Goal: Register for event/course

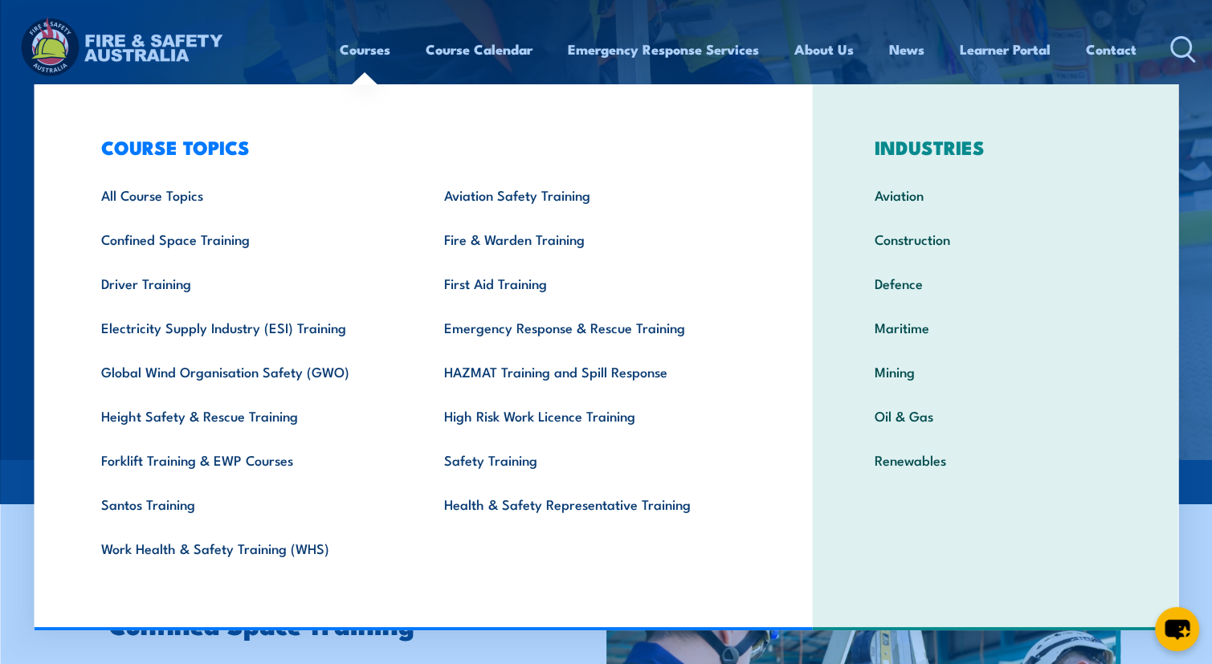
click at [363, 57] on link "Courses" at bounding box center [365, 49] width 51 height 43
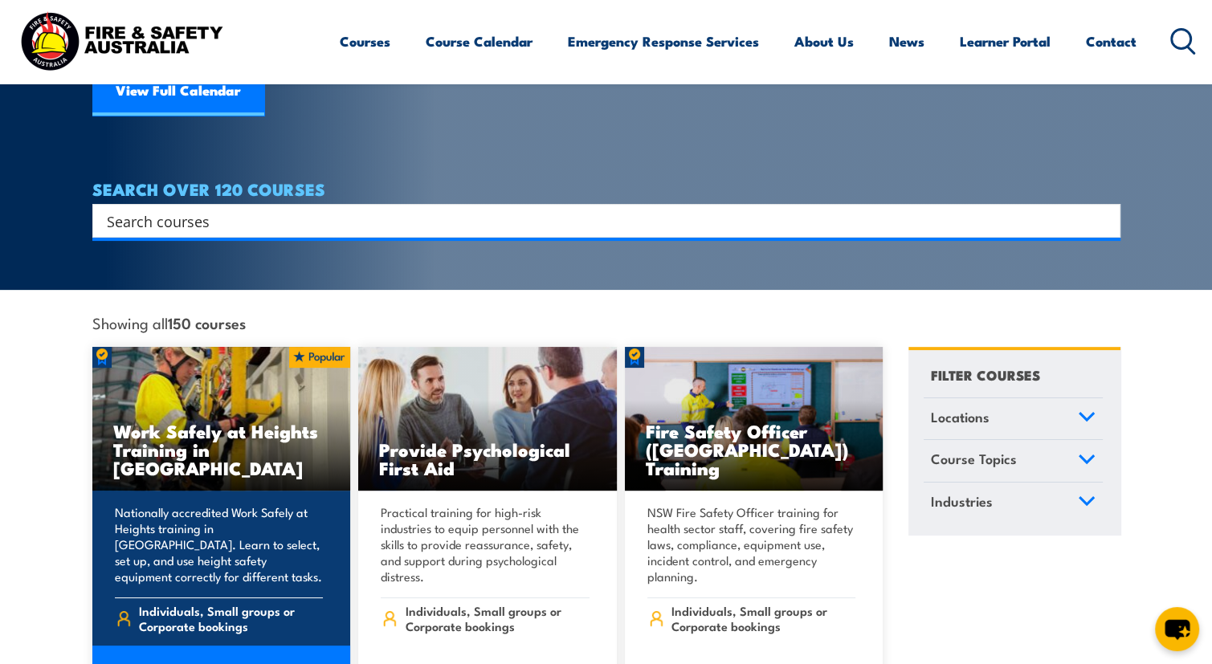
scroll to position [241, 0]
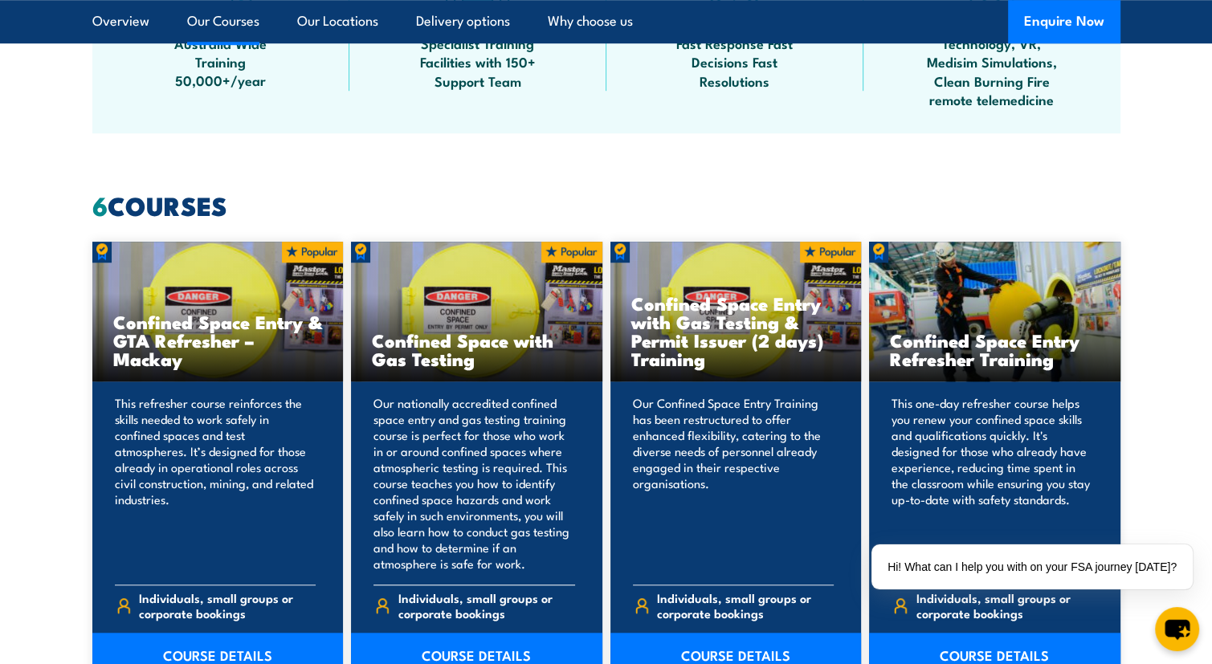
scroll to position [1445, 0]
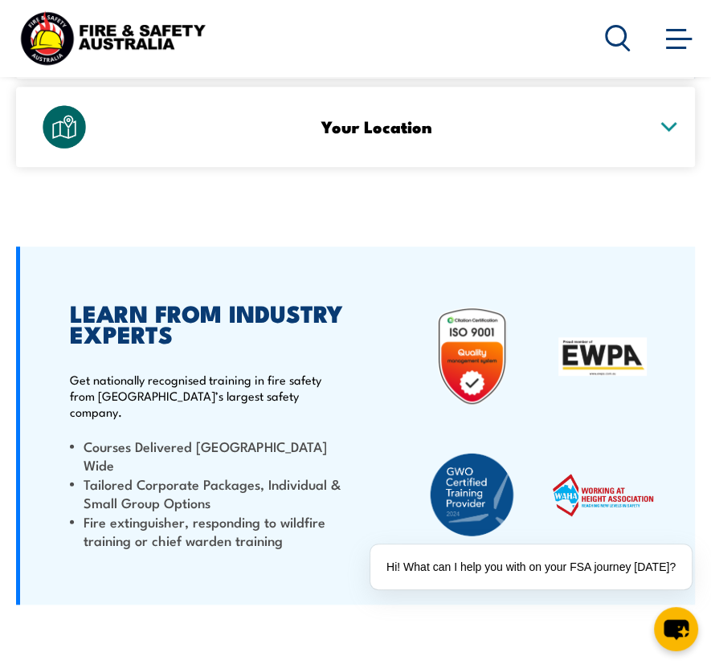
scroll to position [4256, 0]
